Goal: Task Accomplishment & Management: Manage account settings

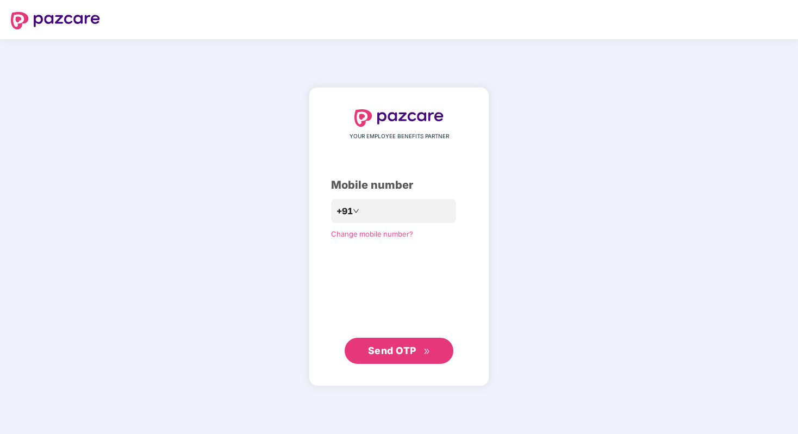
click at [360, 192] on div "Mobile number" at bounding box center [399, 185] width 136 height 17
click at [373, 218] on input "number" at bounding box center [406, 210] width 89 height 17
type input "**********"
click at [389, 350] on span "Send OTP" at bounding box center [392, 350] width 48 height 11
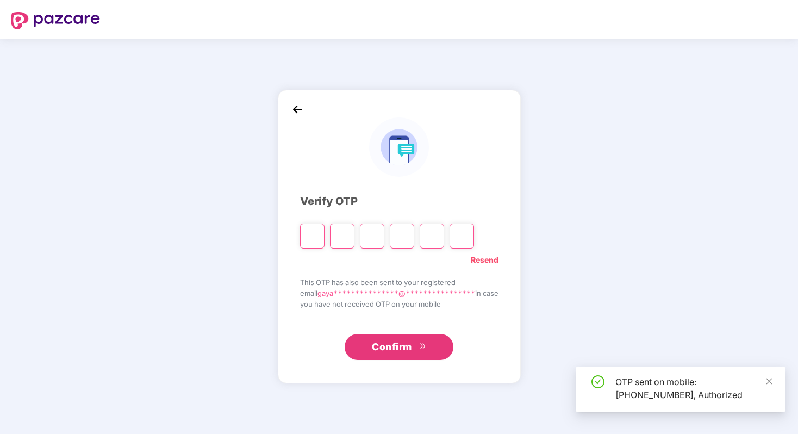
click at [307, 239] on input "Please enter verification code. Digit 1" at bounding box center [312, 235] width 24 height 25
type input "*"
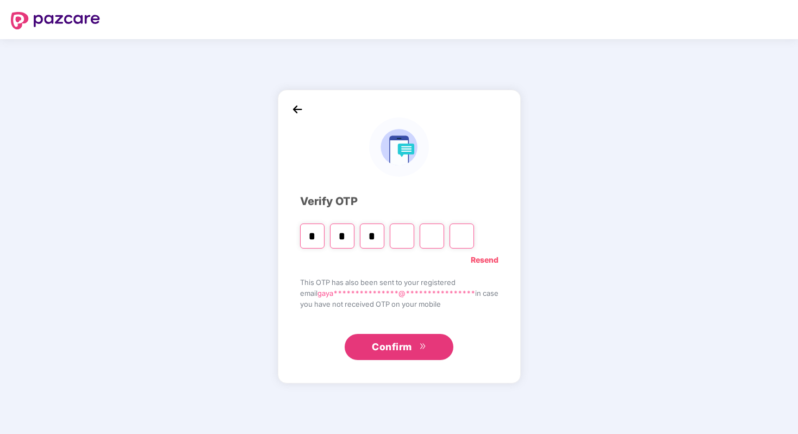
type input "*"
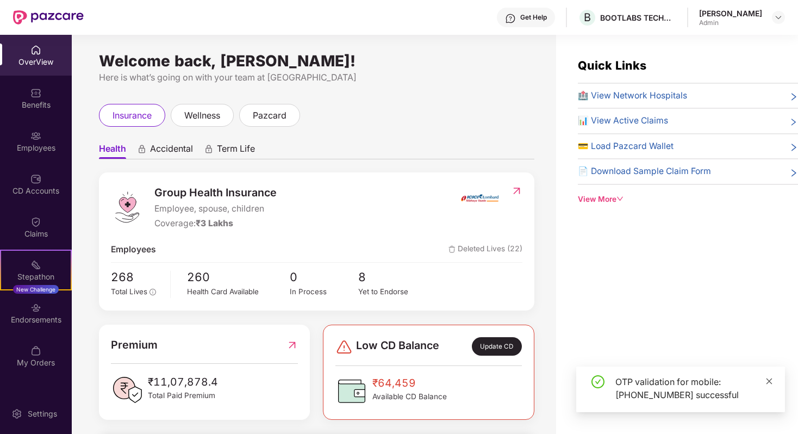
click at [767, 385] on span at bounding box center [770, 380] width 8 height 9
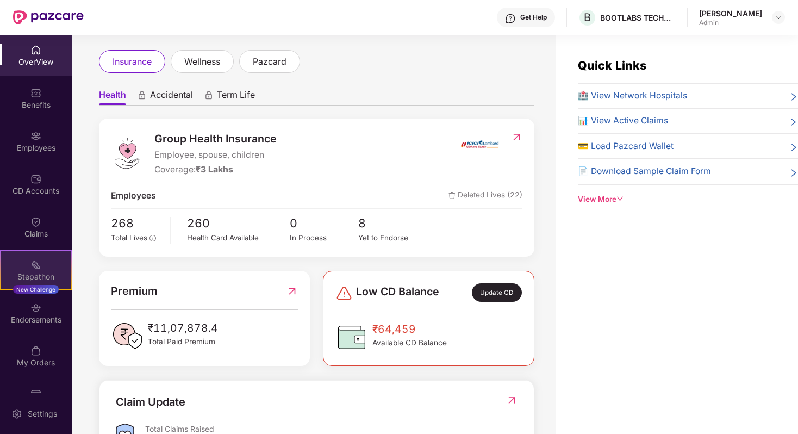
scroll to position [28, 0]
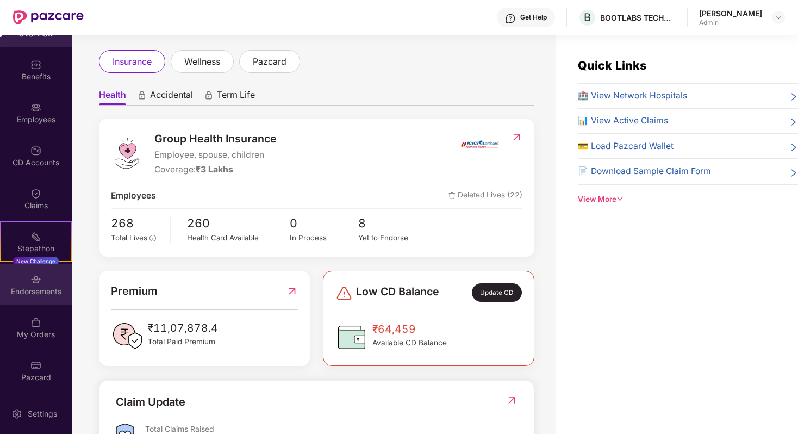
click at [30, 277] on img at bounding box center [35, 279] width 11 height 11
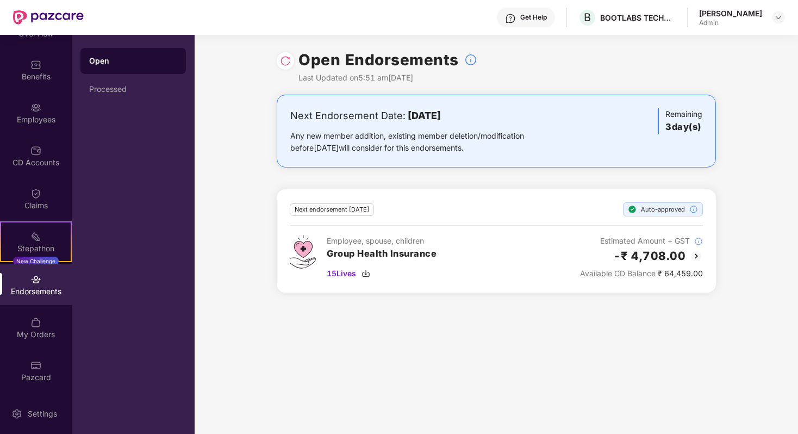
click at [285, 67] on div at bounding box center [285, 60] width 17 height 17
click at [287, 59] on img at bounding box center [285, 60] width 11 height 11
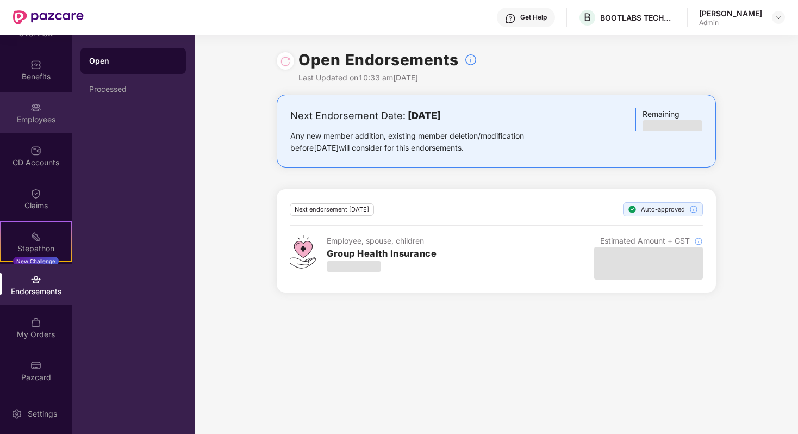
click at [19, 119] on div "Employees" at bounding box center [36, 119] width 72 height 11
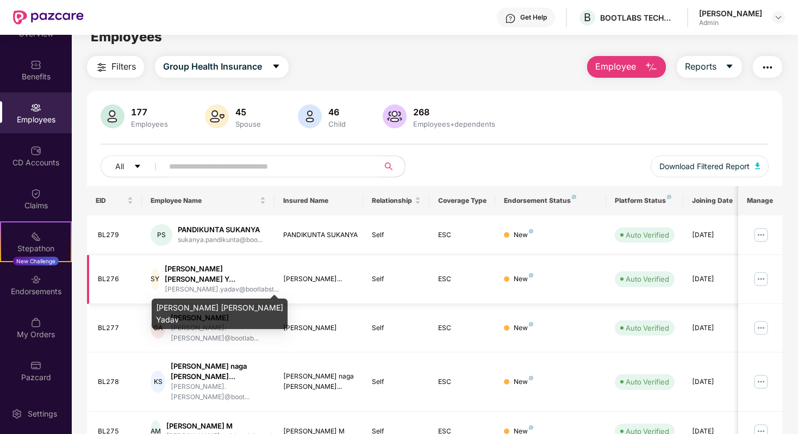
scroll to position [17, 0]
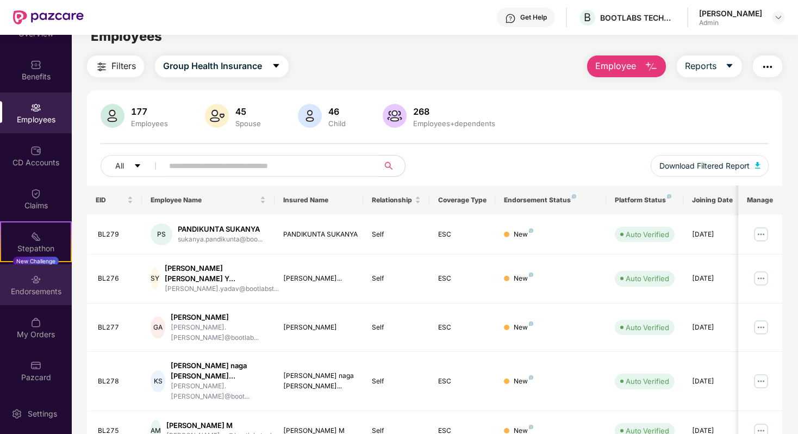
click at [45, 272] on div "Endorsements" at bounding box center [36, 284] width 72 height 41
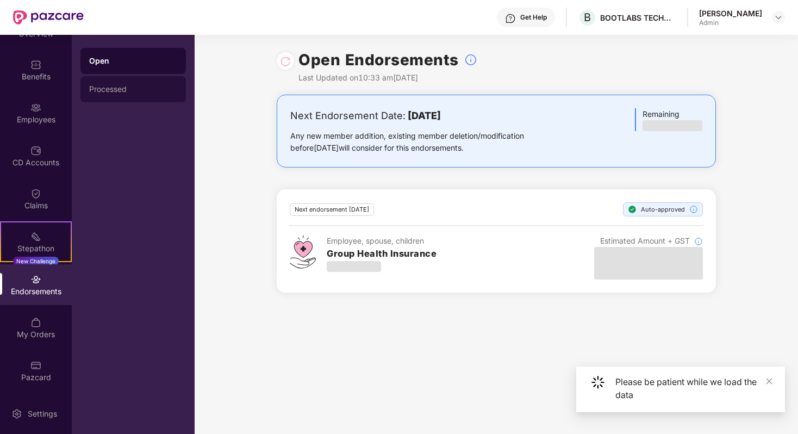
click at [128, 84] on div "Processed" at bounding box center [132, 89] width 105 height 26
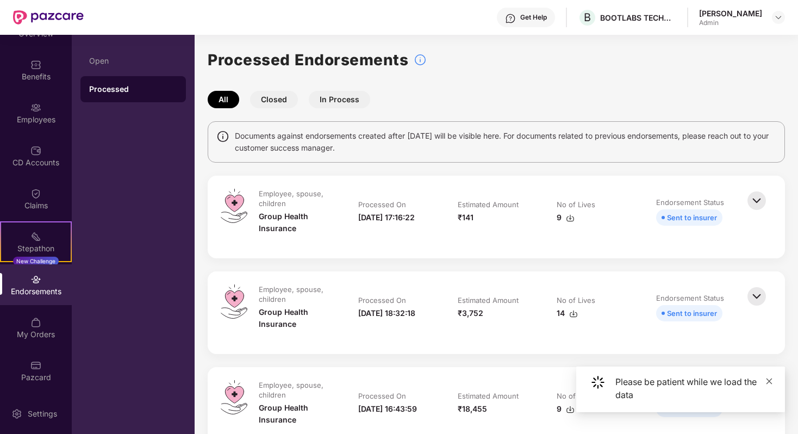
click at [768, 382] on icon "close" at bounding box center [770, 381] width 8 height 8
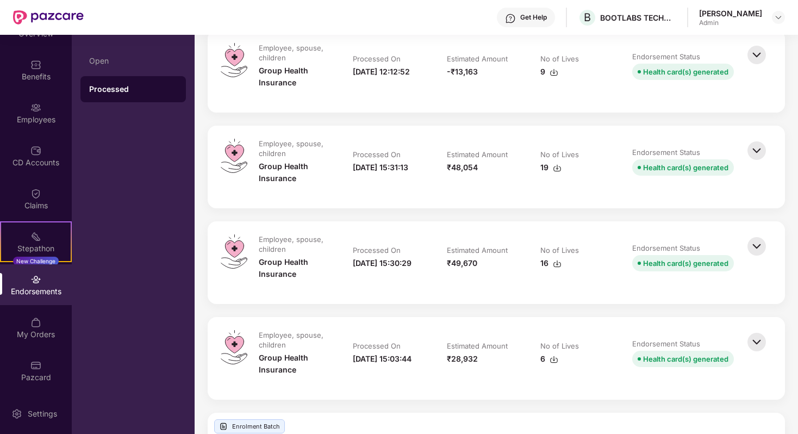
scroll to position [1999, 0]
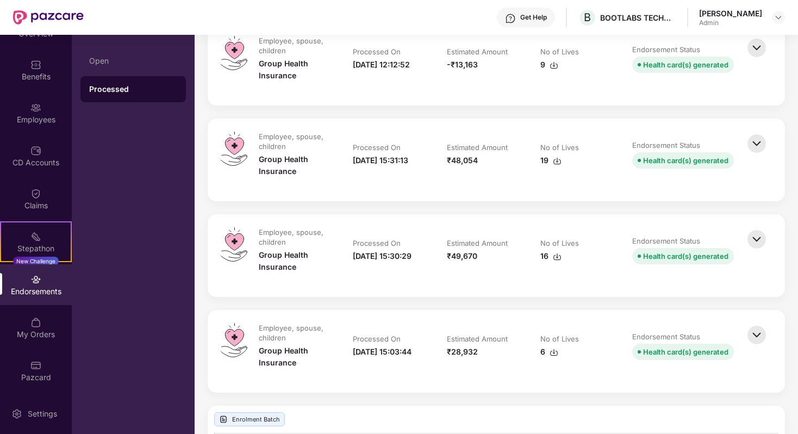
click at [557, 258] on img at bounding box center [557, 256] width 9 height 9
click at [555, 159] on img at bounding box center [557, 161] width 9 height 9
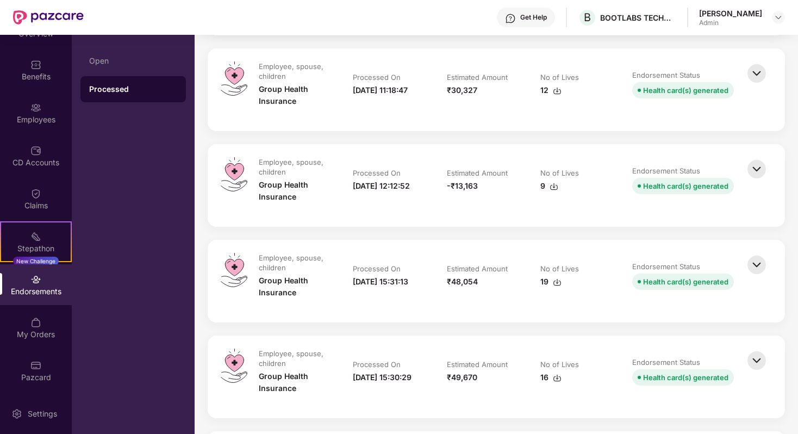
scroll to position [1863, 0]
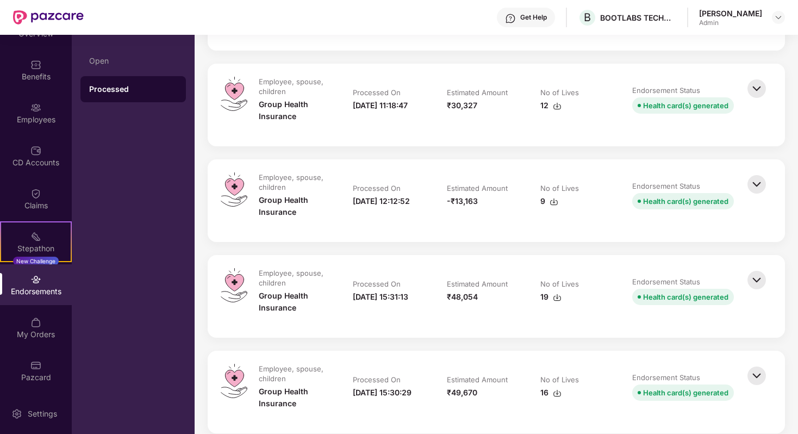
click at [555, 200] on img at bounding box center [554, 201] width 9 height 9
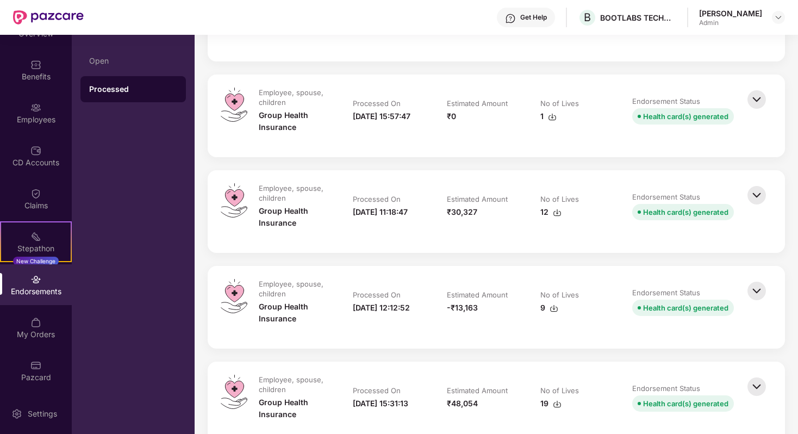
scroll to position [1755, 0]
click at [557, 213] on img at bounding box center [557, 213] width 9 height 9
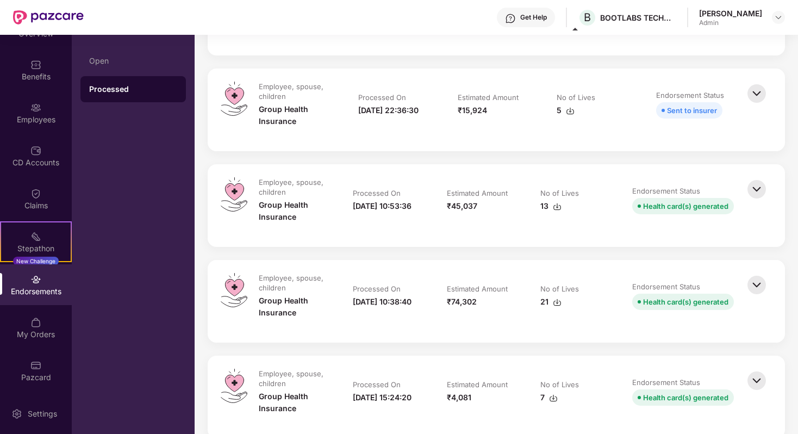
scroll to position [395, 0]
click at [555, 204] on img at bounding box center [557, 205] width 9 height 9
click at [556, 303] on img at bounding box center [557, 301] width 9 height 9
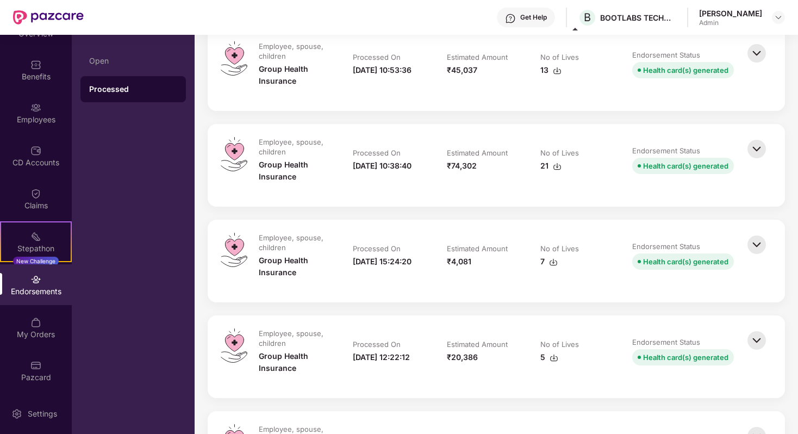
scroll to position [532, 0]
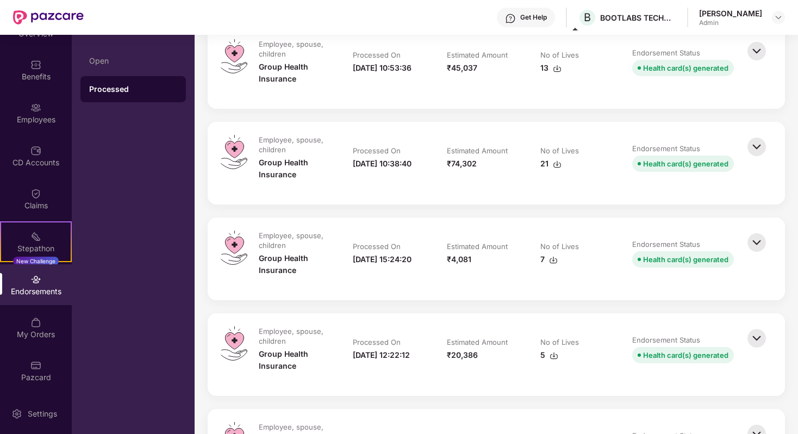
click at [551, 260] on img at bounding box center [553, 260] width 9 height 9
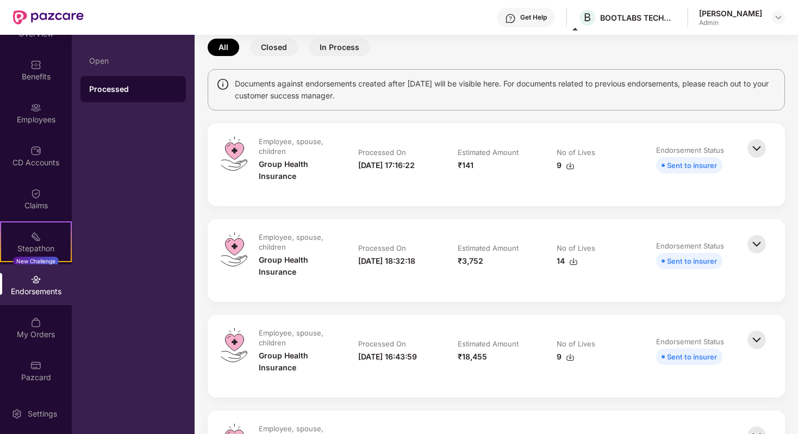
scroll to position [0, 0]
